Goal: Task Accomplishment & Management: Manage account settings

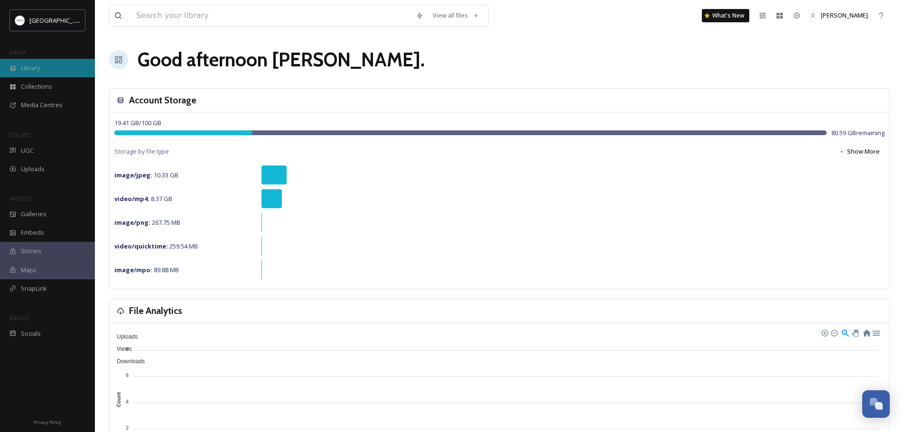
click at [40, 68] on span "Library" at bounding box center [30, 68] width 19 height 9
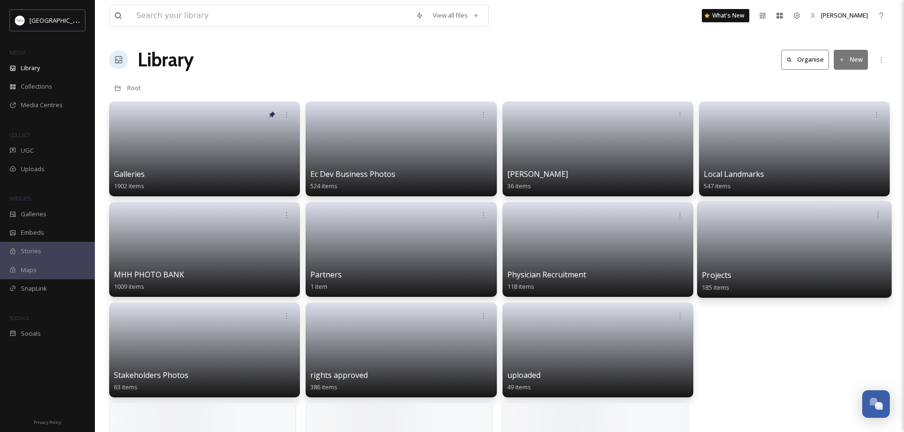
click at [753, 255] on link at bounding box center [794, 247] width 185 height 46
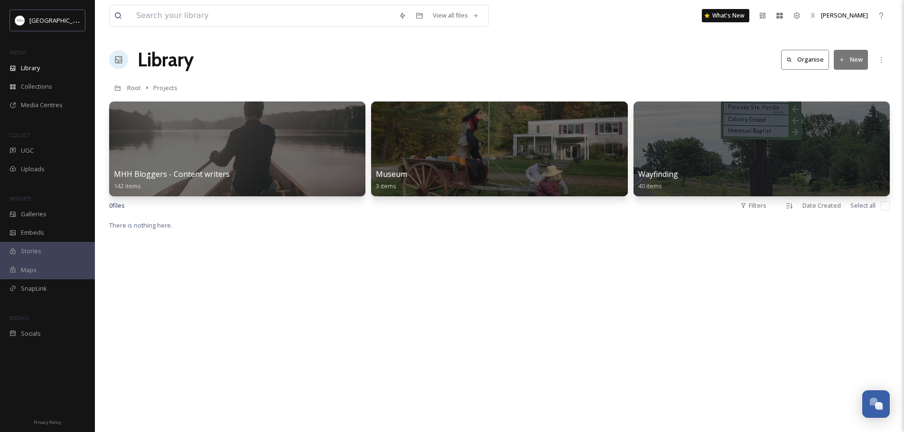
click at [261, 140] on div at bounding box center [237, 149] width 256 height 95
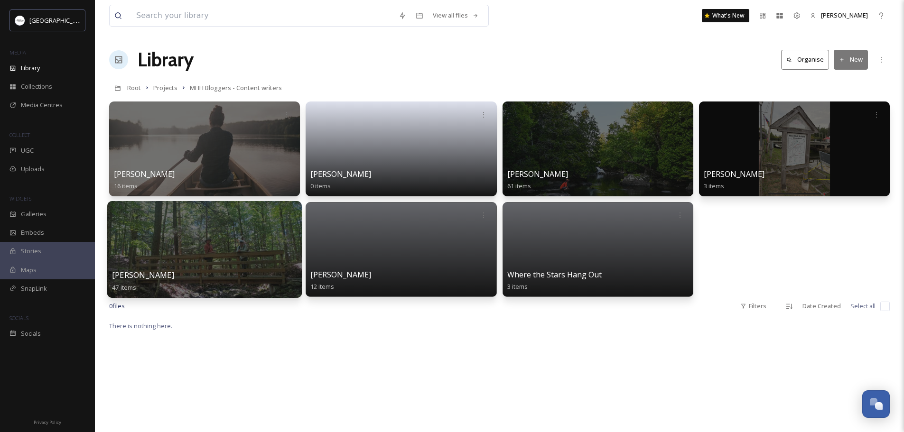
click at [213, 262] on div at bounding box center [204, 249] width 195 height 97
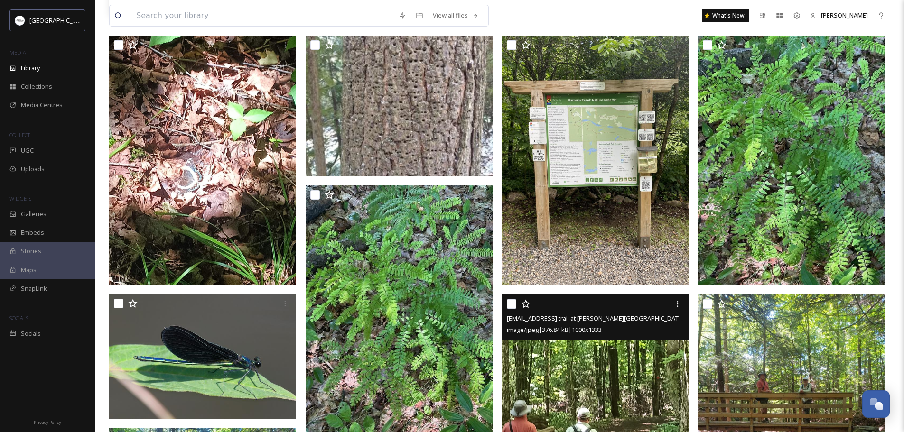
scroll to position [427, 0]
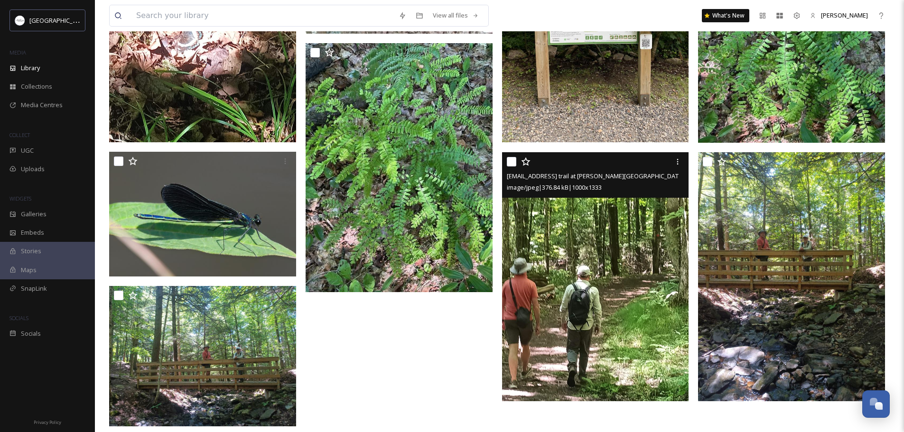
click at [627, 280] on img at bounding box center [595, 276] width 187 height 249
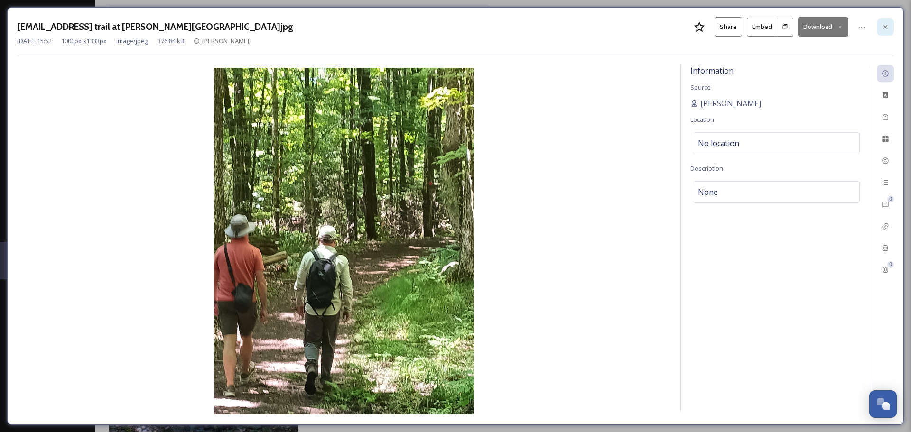
click at [885, 28] on icon at bounding box center [886, 27] width 8 height 8
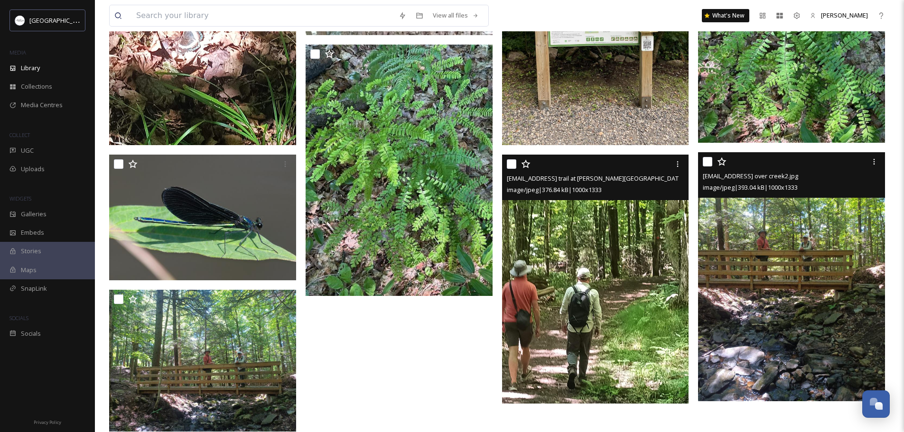
click at [783, 273] on img at bounding box center [791, 276] width 187 height 249
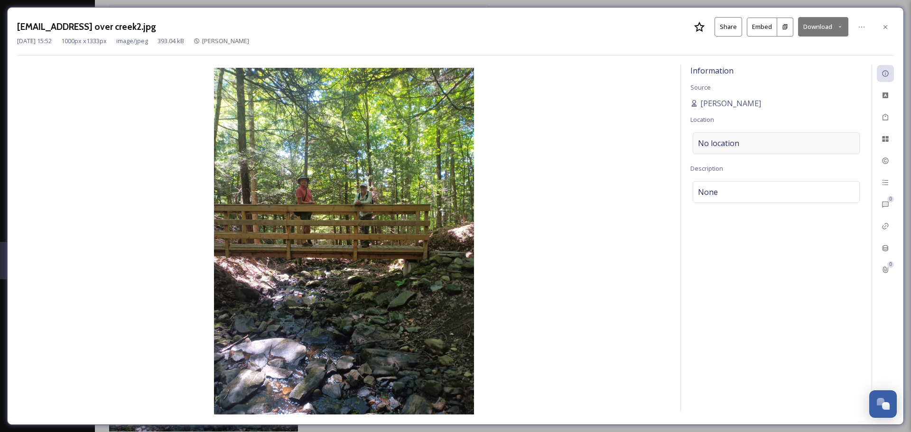
click at [755, 141] on div "No location" at bounding box center [776, 143] width 167 height 22
click at [751, 146] on input at bounding box center [777, 143] width 166 height 21
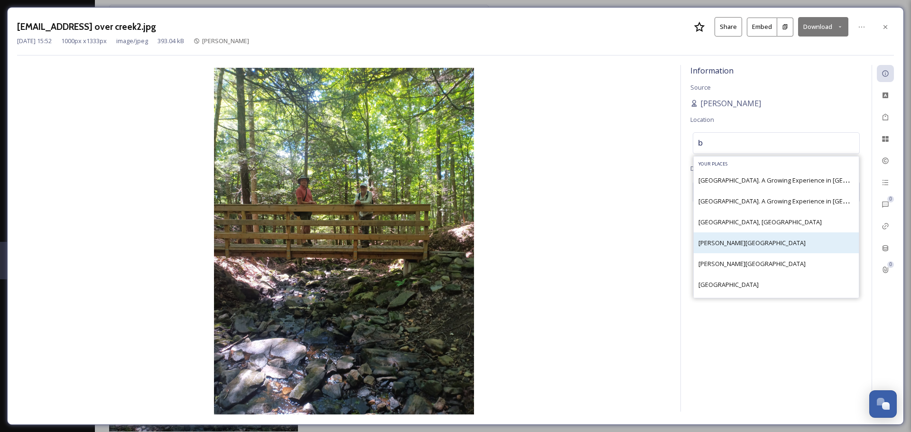
type input "b"
click at [752, 244] on span "Barnum Creek Nature Reserve" at bounding box center [752, 243] width 107 height 9
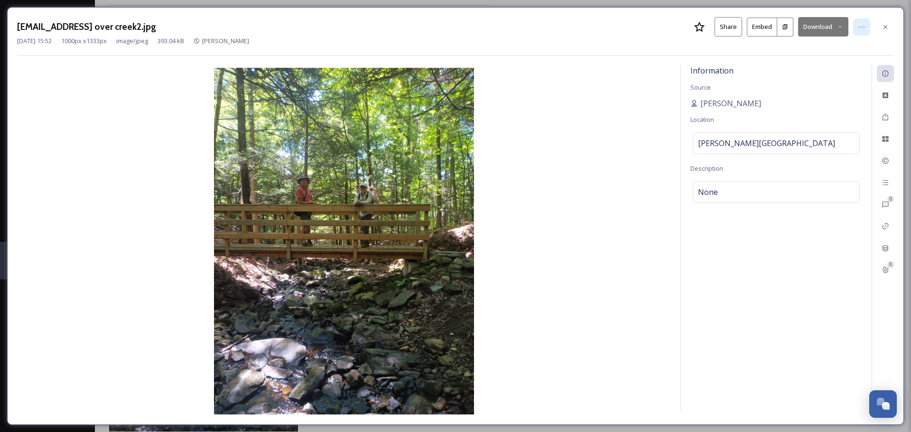
click at [862, 27] on icon at bounding box center [862, 27] width 8 height 8
click at [654, 184] on img at bounding box center [344, 241] width 654 height 347
click at [886, 116] on icon at bounding box center [886, 117] width 6 height 7
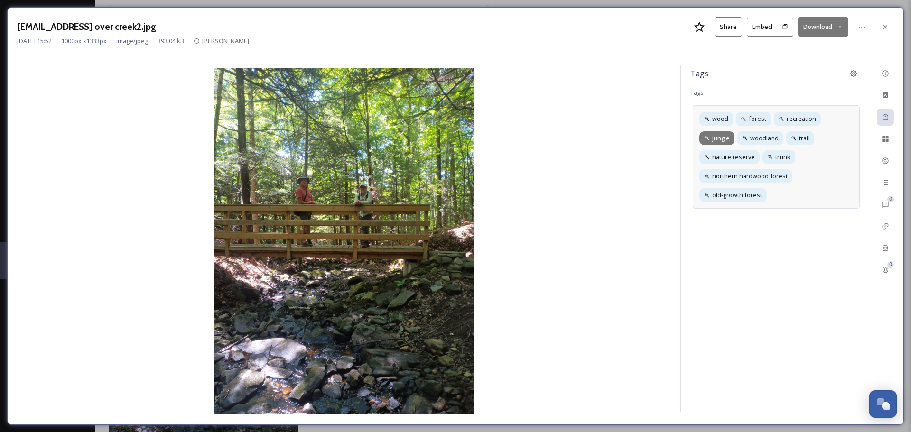
click at [706, 137] on icon at bounding box center [707, 138] width 6 height 6
click at [728, 137] on icon at bounding box center [728, 138] width 8 height 8
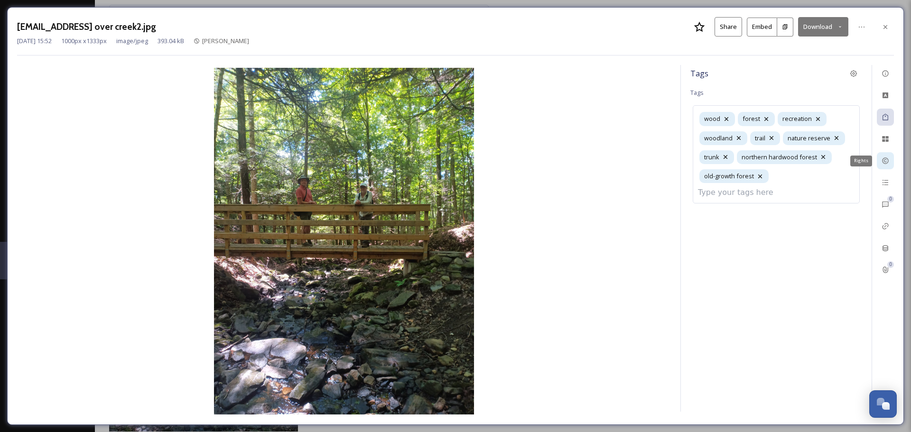
click at [886, 160] on icon at bounding box center [885, 161] width 6 height 6
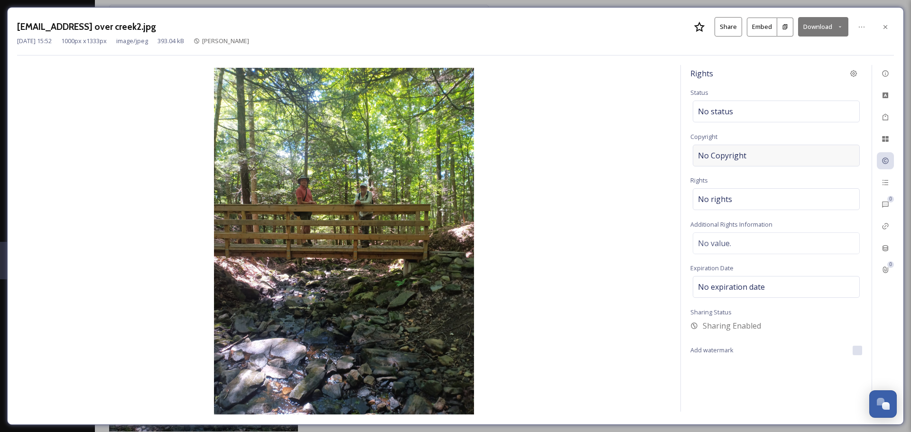
click at [757, 155] on div "No Copyright" at bounding box center [776, 156] width 167 height 22
type input "hh"
click at [618, 38] on div "Aug 19 2025 15:52 1000 px x 1333 px image/jpeg 393.04 kB Rick Whitteker" at bounding box center [455, 41] width 877 height 9
click at [779, 387] on div "Rights Status No status Copyright ©hh Rights No rights Additional Rights Inform…" at bounding box center [776, 238] width 191 height 347
click at [884, 26] on icon at bounding box center [886, 27] width 8 height 8
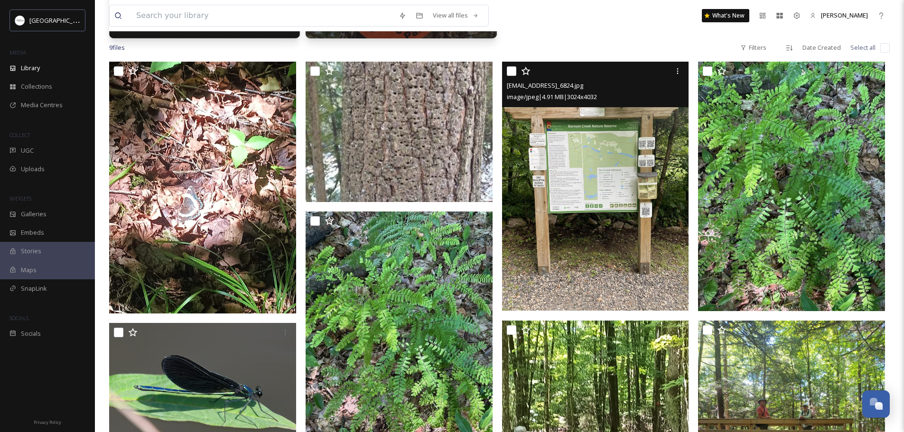
scroll to position [380, 0]
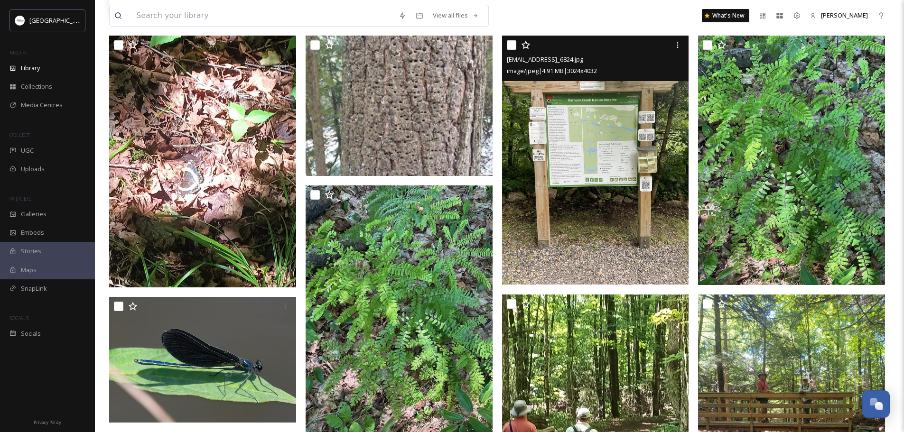
click at [593, 192] on img at bounding box center [595, 160] width 187 height 249
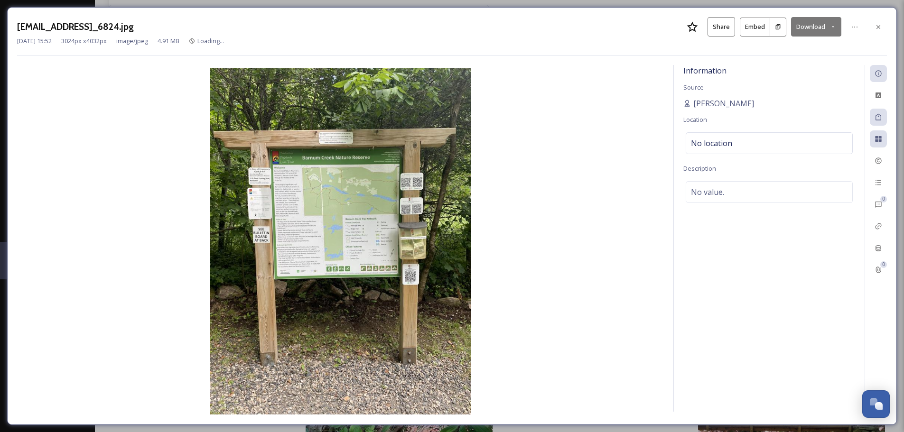
scroll to position [184, 0]
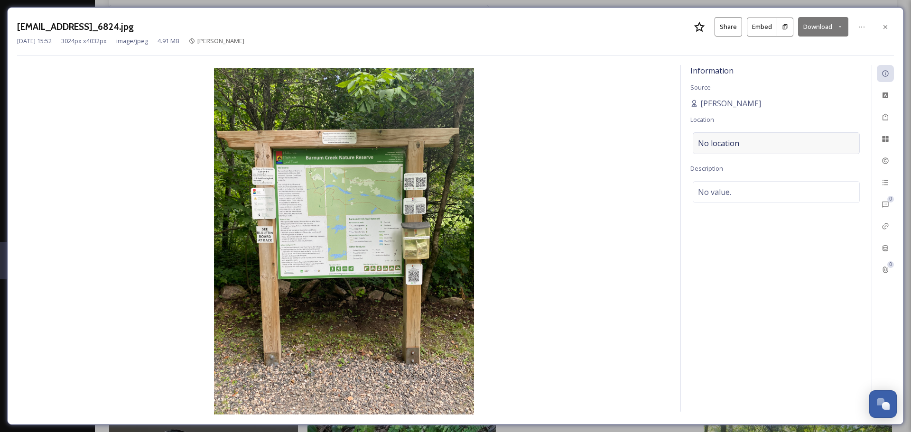
click at [747, 144] on div "No location" at bounding box center [776, 143] width 167 height 22
click at [746, 145] on input at bounding box center [777, 143] width 166 height 21
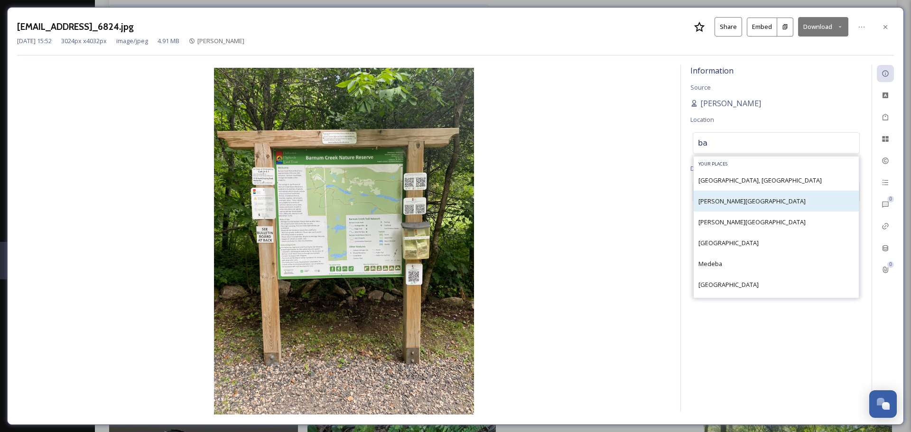
type input "ba"
click at [747, 199] on span "Barnum Creek Nature Reserve" at bounding box center [752, 201] width 107 height 9
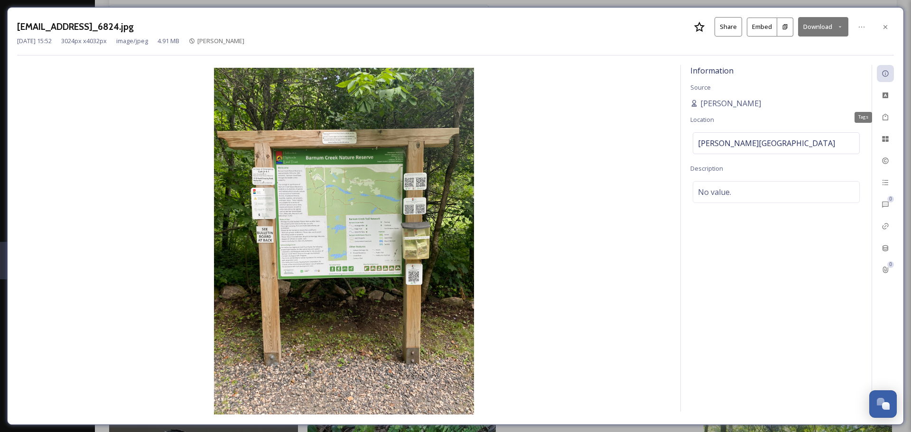
drag, startPoint x: 885, startPoint y: 117, endPoint x: 872, endPoint y: 120, distance: 13.1
click at [883, 117] on icon at bounding box center [886, 117] width 8 height 8
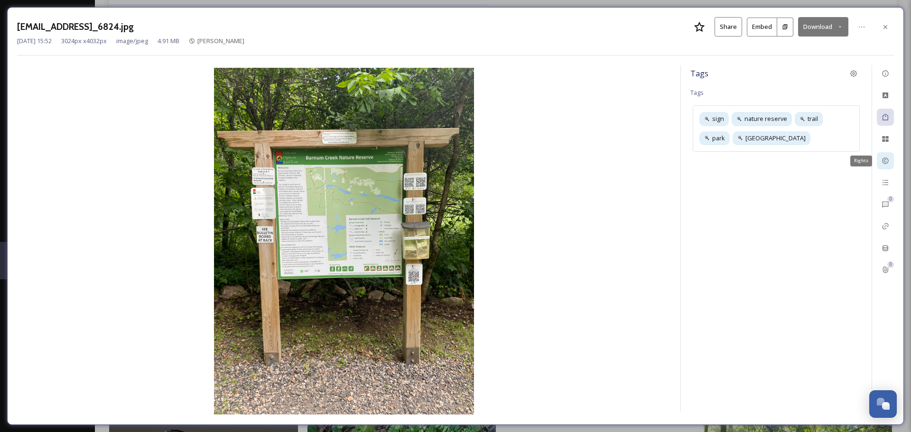
click at [885, 163] on icon at bounding box center [886, 161] width 8 height 8
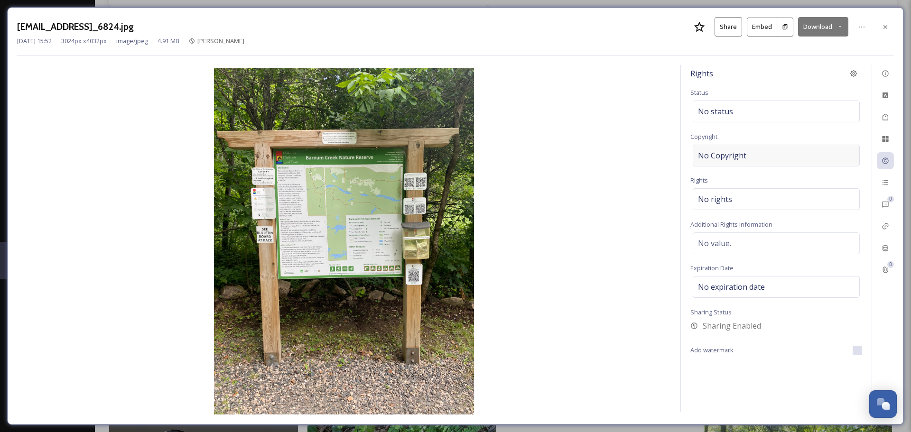
click at [747, 155] on div "No Copyright" at bounding box center [776, 156] width 167 height 22
type input "hh"
click at [644, 188] on img at bounding box center [344, 241] width 654 height 347
click at [885, 28] on icon at bounding box center [886, 27] width 4 height 4
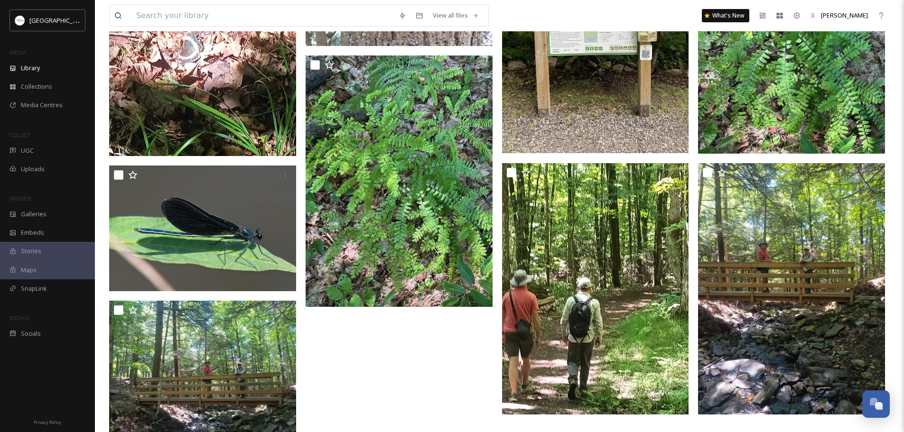
scroll to position [422, 0]
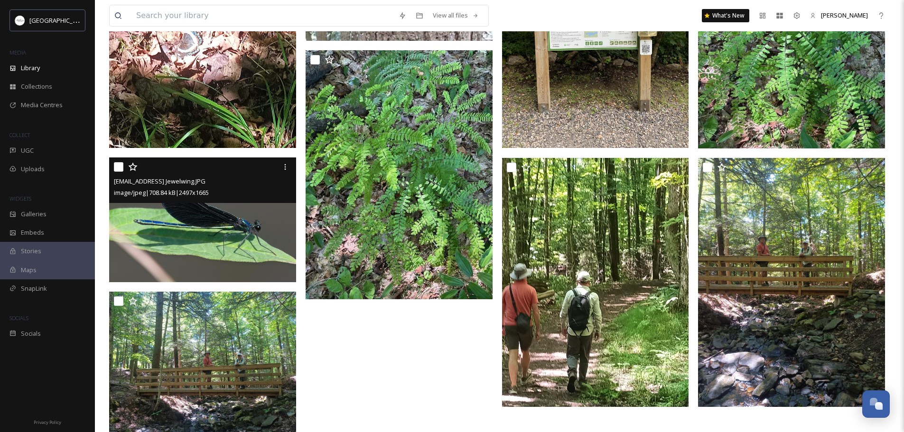
click at [229, 226] on img at bounding box center [202, 220] width 187 height 125
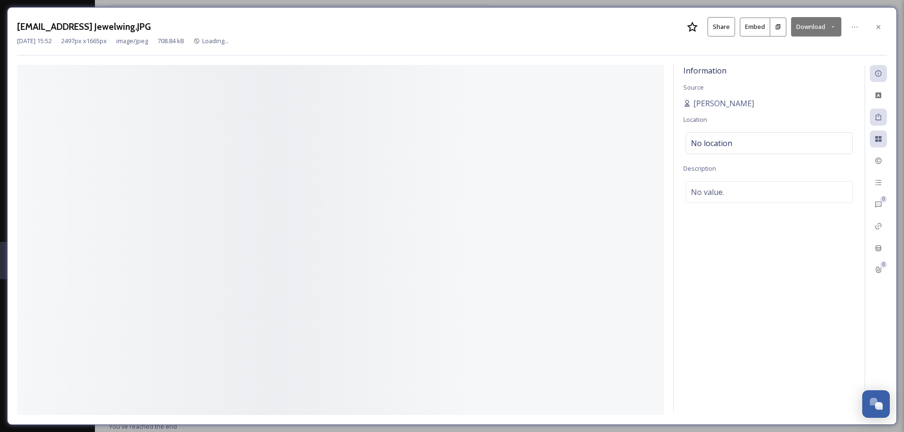
scroll to position [412, 0]
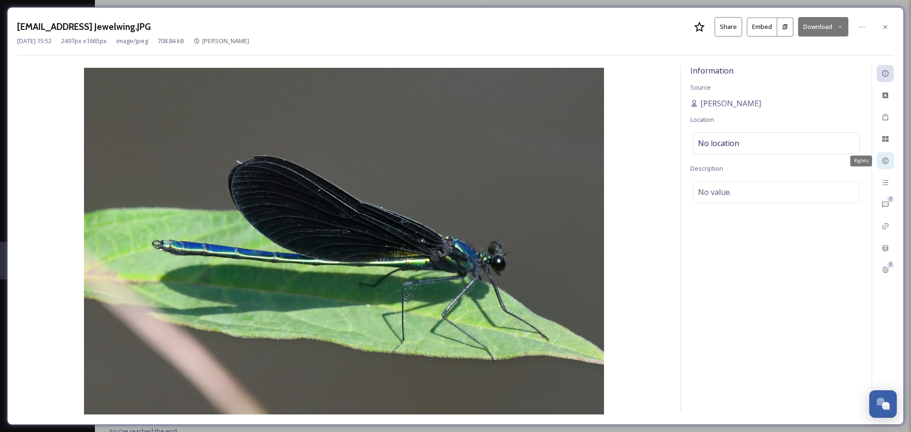
click at [888, 164] on icon at bounding box center [886, 161] width 8 height 8
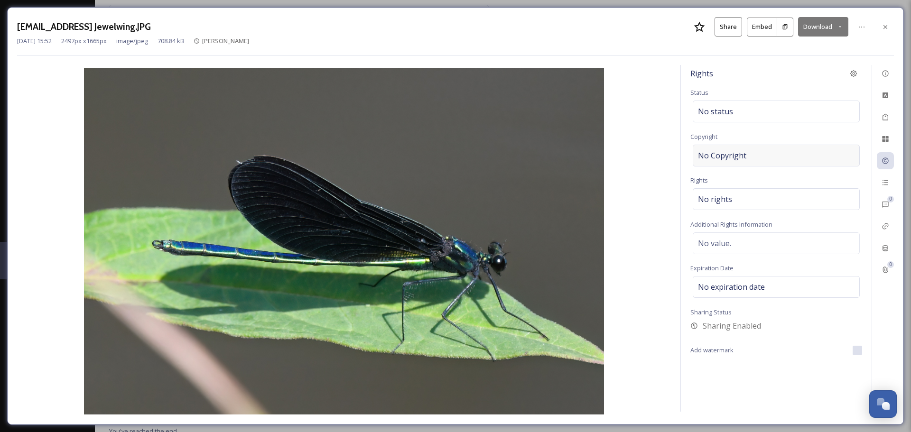
click at [755, 158] on div "No Copyright" at bounding box center [776, 156] width 167 height 22
type input "hh"
click at [886, 118] on icon at bounding box center [886, 117] width 8 height 8
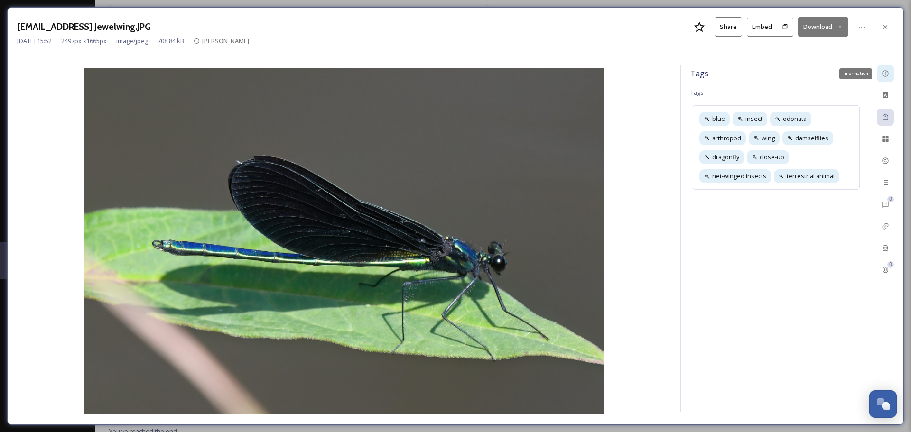
click at [884, 73] on icon at bounding box center [886, 74] width 8 height 8
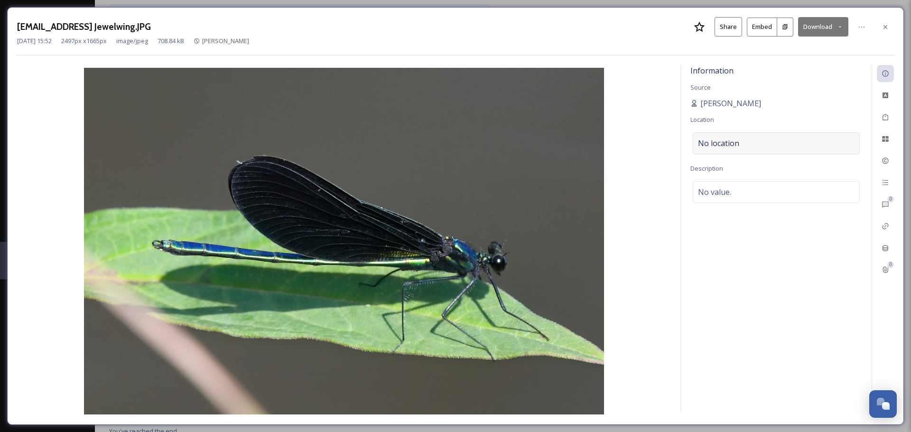
click at [757, 144] on div "No location" at bounding box center [776, 143] width 167 height 22
click at [757, 144] on input at bounding box center [777, 143] width 166 height 21
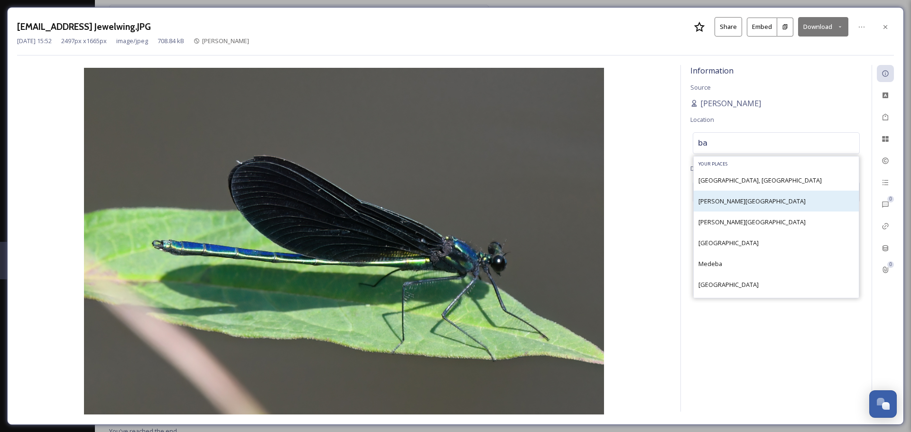
type input "ba"
click at [748, 202] on span "Barnum Creek Nature Reserve" at bounding box center [752, 201] width 107 height 9
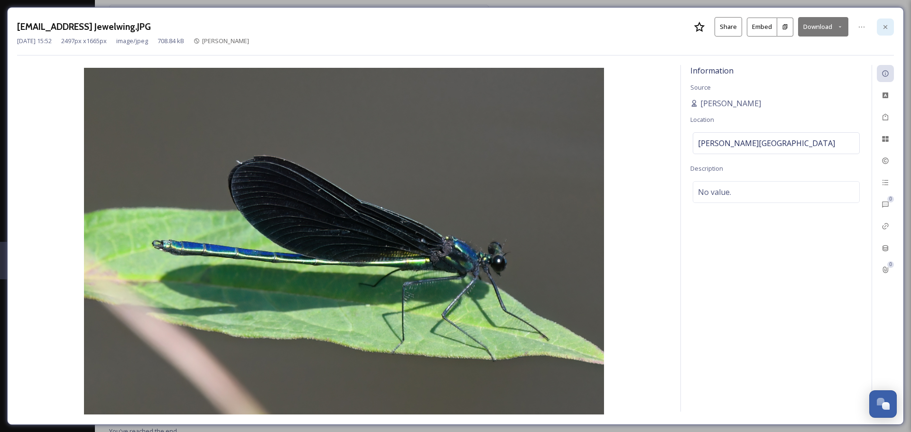
click at [884, 28] on icon at bounding box center [886, 27] width 8 height 8
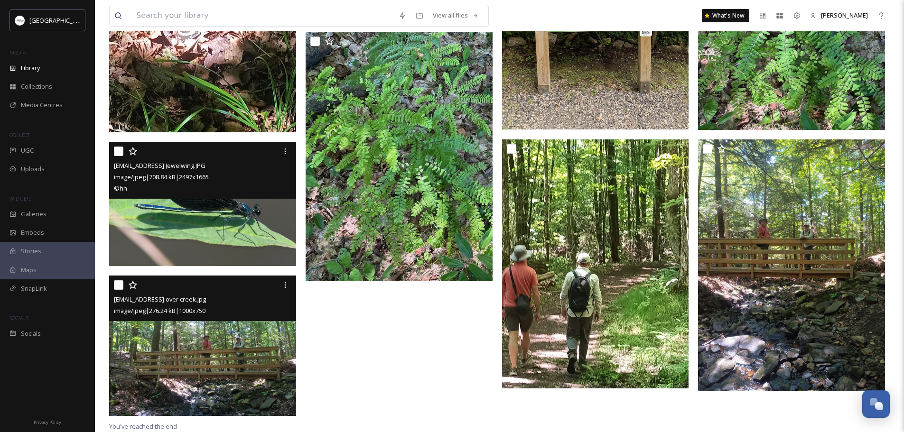
click at [213, 344] on img at bounding box center [202, 346] width 187 height 141
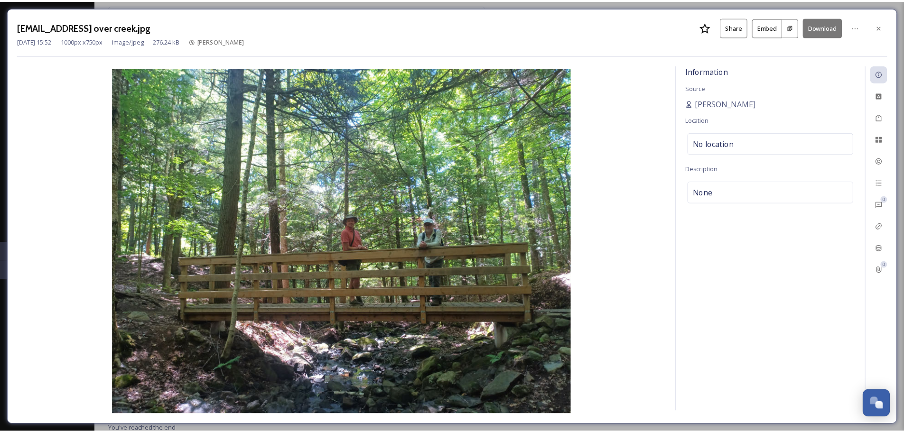
scroll to position [417, 0]
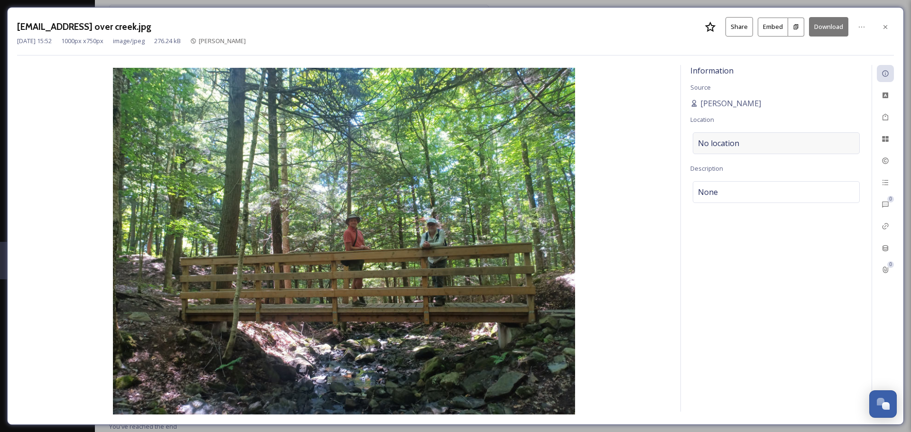
click at [781, 145] on div "No location" at bounding box center [776, 143] width 167 height 22
click at [731, 144] on input at bounding box center [777, 143] width 166 height 21
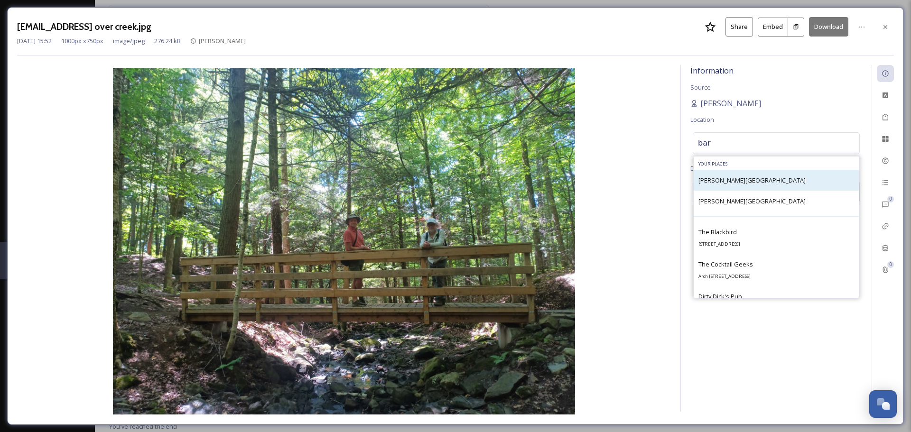
type input "bar"
click at [736, 180] on span "Barnum Creek Nature Reserve" at bounding box center [752, 180] width 107 height 9
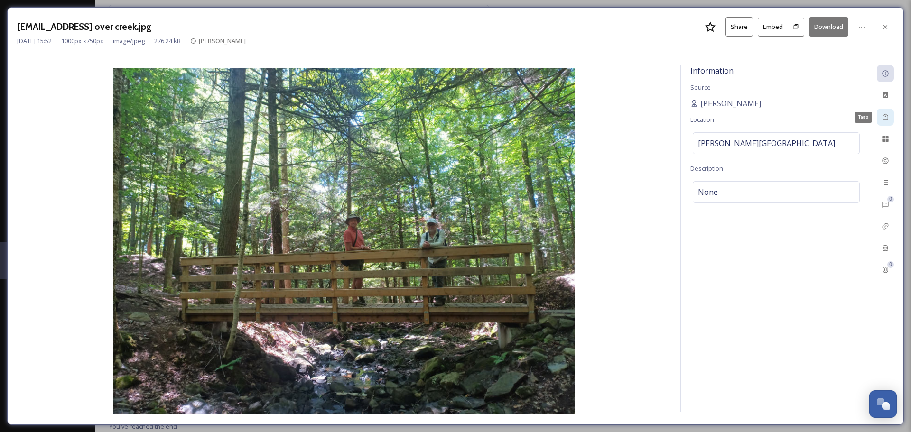
click at [885, 118] on icon at bounding box center [886, 117] width 8 height 8
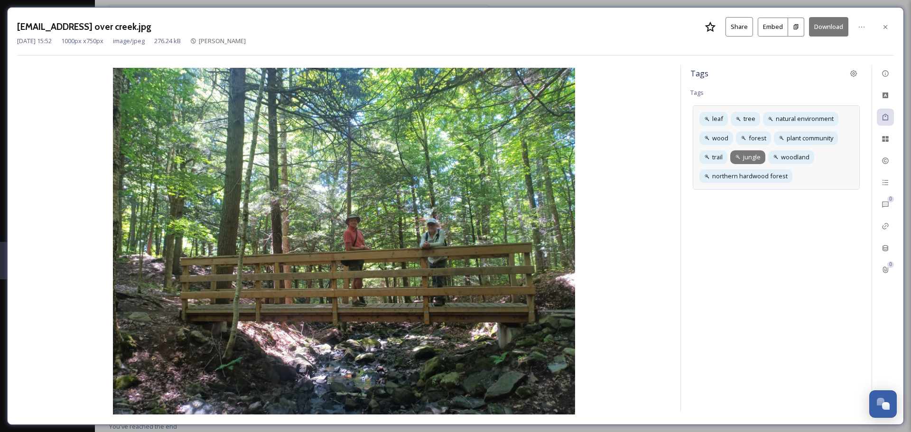
click at [754, 158] on span "jungle" at bounding box center [752, 157] width 18 height 9
click at [761, 158] on icon at bounding box center [761, 157] width 4 height 4
click at [780, 231] on div "Tags Tags leaf tree natural environment wood forest plant community trail woodl…" at bounding box center [776, 238] width 191 height 347
click at [885, 162] on icon at bounding box center [886, 161] width 8 height 8
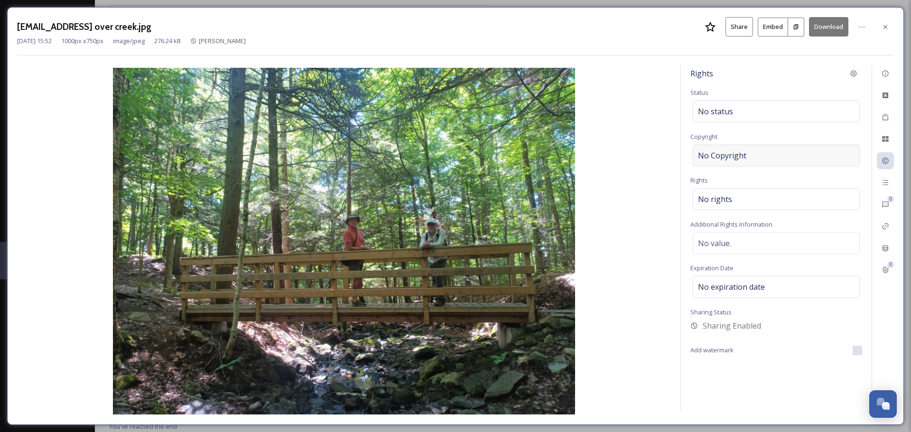
click at [753, 158] on div "No Copyright" at bounding box center [776, 156] width 167 height 22
type input "hh"
click at [653, 191] on img at bounding box center [344, 241] width 654 height 347
click at [889, 27] on icon at bounding box center [886, 27] width 8 height 8
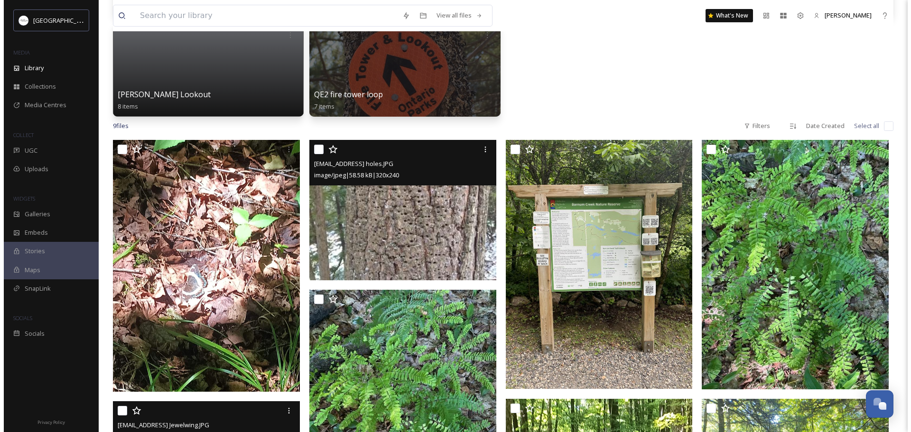
scroll to position [180, 0]
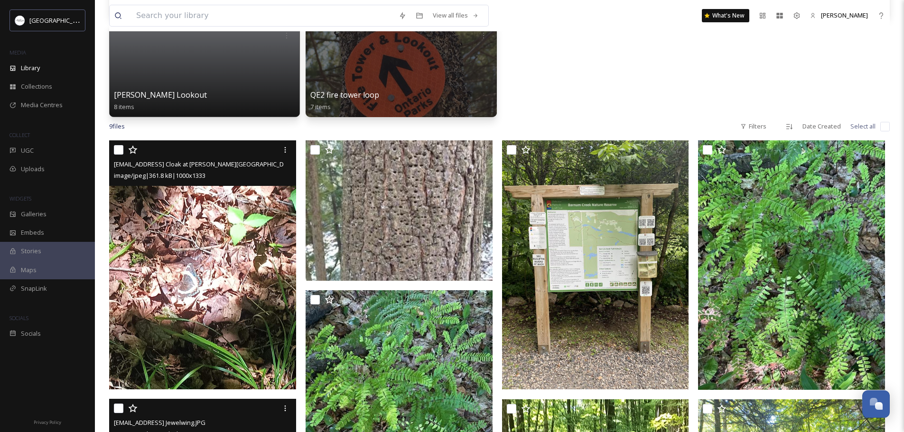
click at [212, 236] on img at bounding box center [202, 265] width 187 height 249
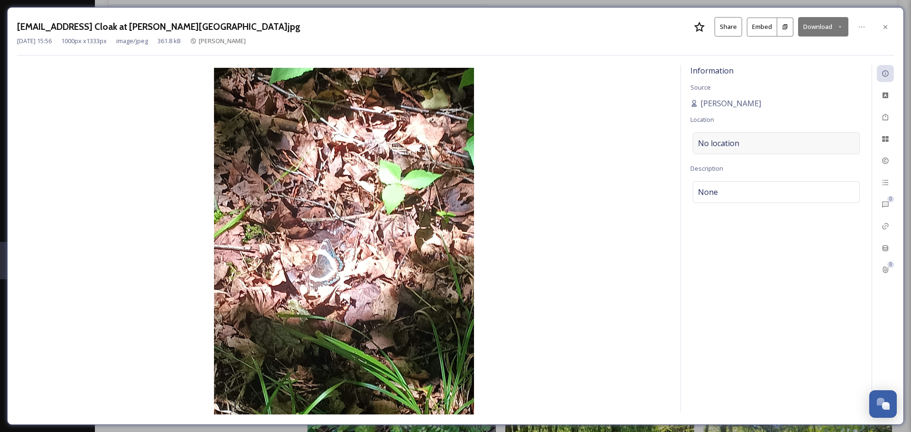
click at [731, 144] on span "No location" at bounding box center [718, 143] width 41 height 11
click at [720, 144] on input at bounding box center [777, 143] width 166 height 21
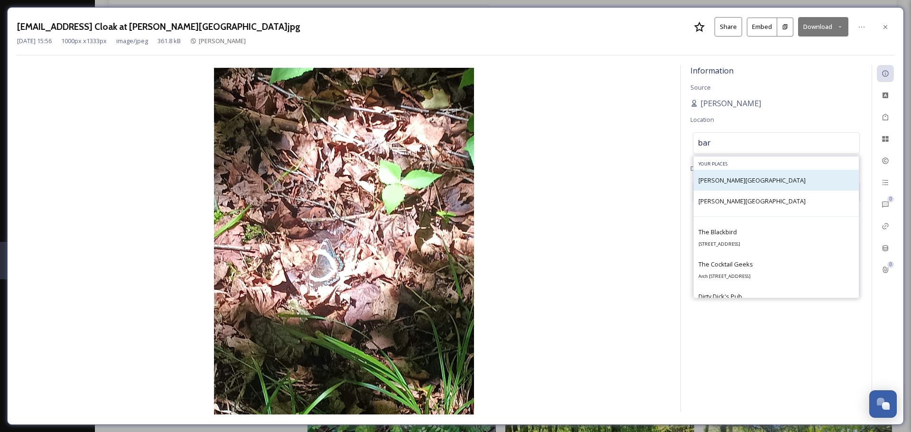
type input "bar"
click at [735, 178] on span "Barnum Creek Nature Reserve" at bounding box center [752, 180] width 107 height 9
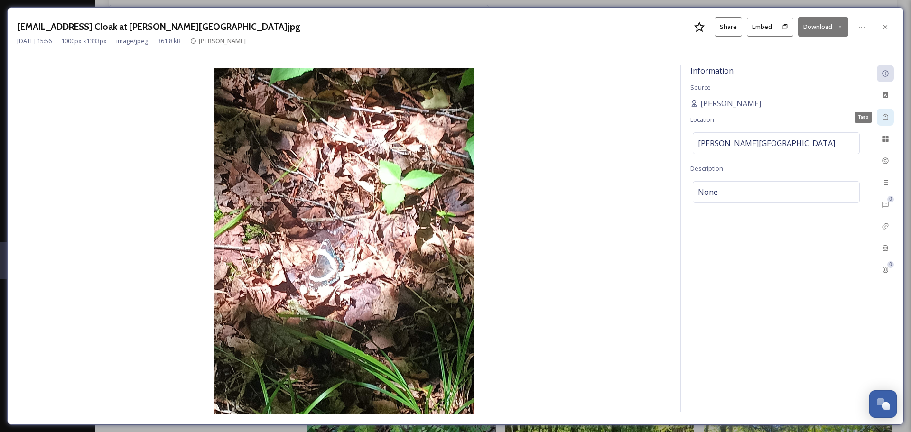
click at [884, 117] on icon at bounding box center [886, 117] width 8 height 8
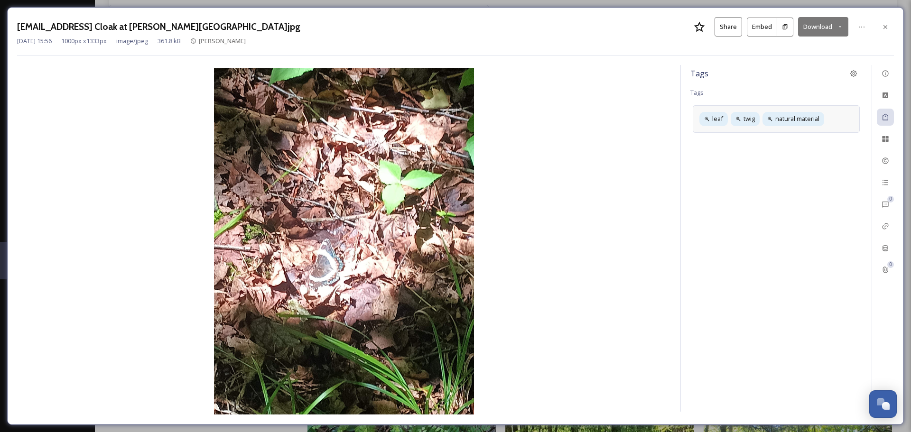
click at [839, 119] on div "leaf twig natural material" at bounding box center [776, 118] width 167 height 27
type input "Morning Cloak"
click at [884, 162] on icon at bounding box center [886, 161] width 8 height 8
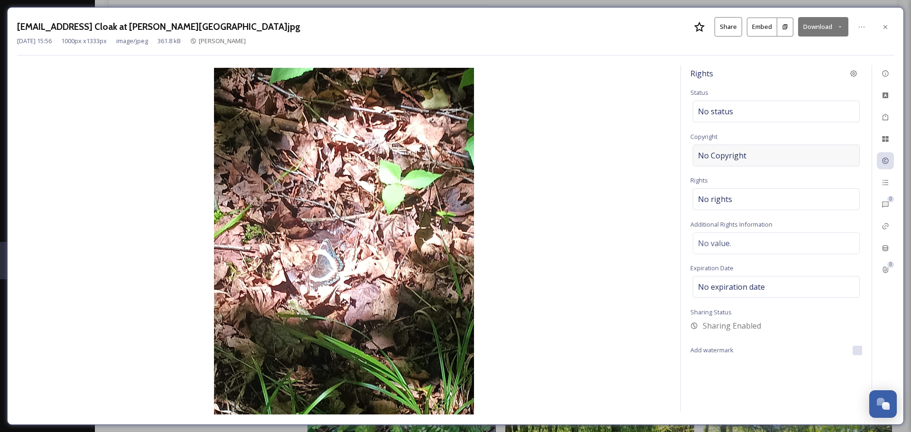
click at [749, 154] on div "No Copyright" at bounding box center [776, 156] width 167 height 22
type input "hh"
click at [634, 169] on img at bounding box center [344, 241] width 654 height 347
click at [745, 114] on div "No status" at bounding box center [776, 112] width 167 height 22
click at [763, 114] on input at bounding box center [746, 111] width 104 height 21
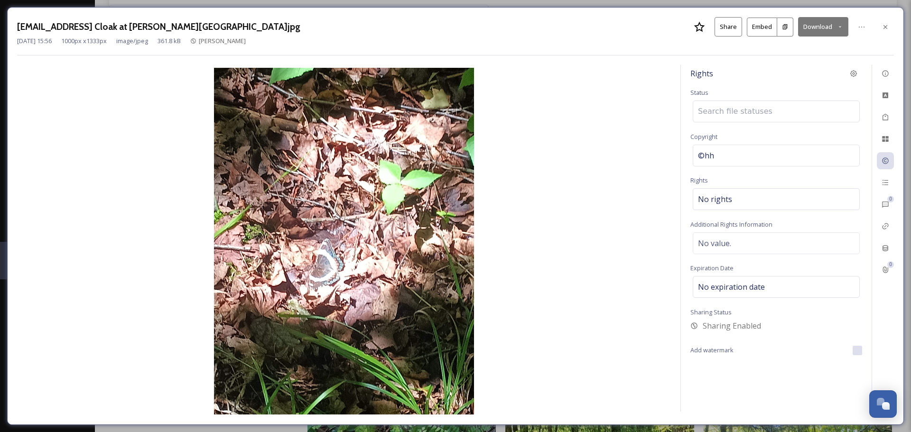
type input "a"
click at [649, 113] on img at bounding box center [344, 241] width 654 height 347
click at [884, 27] on icon at bounding box center [886, 27] width 8 height 8
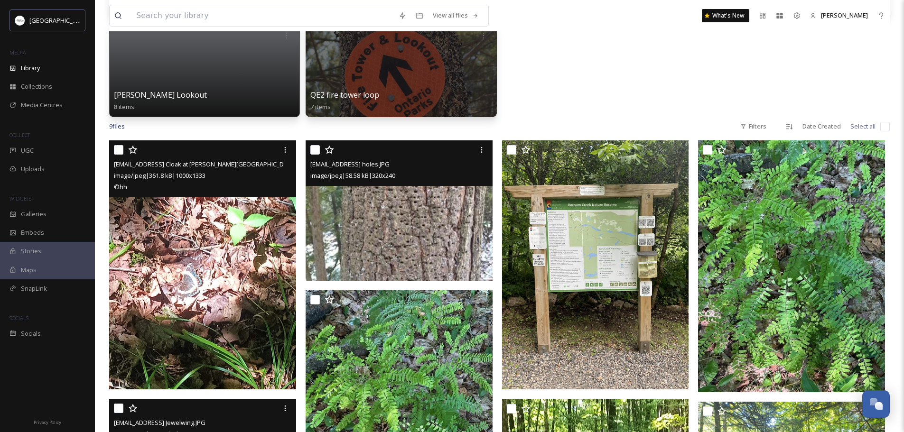
click at [412, 225] on img at bounding box center [399, 211] width 187 height 141
